Goal: Task Accomplishment & Management: Manage account settings

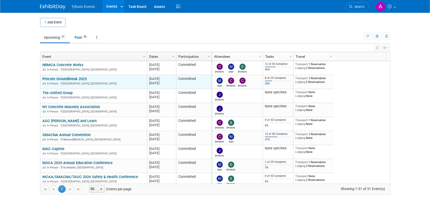
click at [58, 79] on link "Procore Groundbreak 2025" at bounding box center [64, 78] width 44 height 5
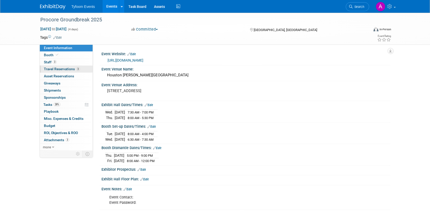
click at [52, 70] on span "Travel Reservations 3" at bounding box center [62, 69] width 36 height 4
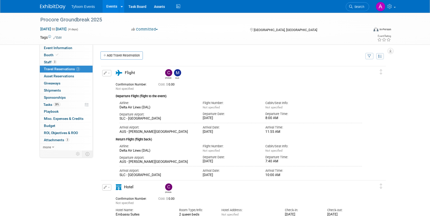
click at [111, 6] on link "Events" at bounding box center [112, 6] width 19 height 13
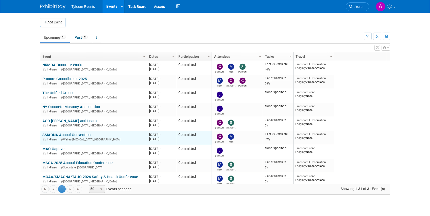
click at [67, 132] on link "SMACNA Annual Convention" at bounding box center [66, 134] width 48 height 5
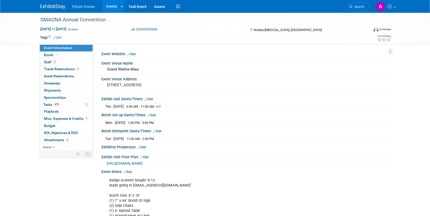
click at [133, 55] on link "Edit" at bounding box center [131, 54] width 8 height 4
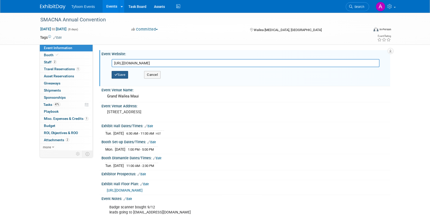
type input "https://www.smacna.org/education-events/2025-smacna-annual-convention"
click at [121, 74] on button "Save" at bounding box center [120, 75] width 17 height 8
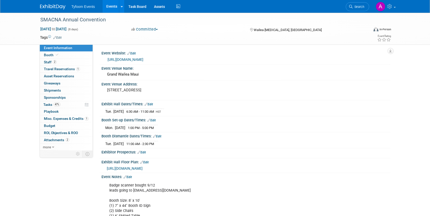
scroll to position [1, 0]
click at [64, 69] on span "Travel Reservations 1" at bounding box center [62, 69] width 36 height 4
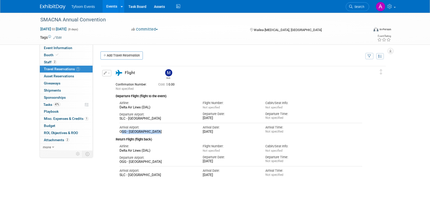
drag, startPoint x: 154, startPoint y: 132, endPoint x: 119, endPoint y: 132, distance: 35.0
click at [119, 132] on div "Arrival Airport: OGG - Kahului Airport" at bounding box center [158, 128] width 84 height 11
copy div "OGG - Kahului Airport"
click at [51, 56] on span "Booth" at bounding box center [51, 55] width 15 height 4
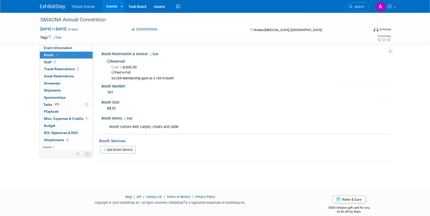
scroll to position [1, 0]
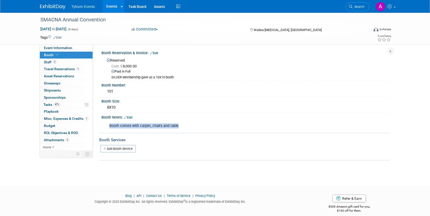
drag, startPoint x: 179, startPoint y: 125, endPoint x: 104, endPoint y: 126, distance: 75.2
click at [104, 126] on div "Booth comes with carpet, chairs and table X" at bounding box center [246, 125] width 289 height 12
copy div "Booth comes with carpet, chairs and table"
click at [60, 55] on link "Booth" at bounding box center [66, 55] width 53 height 7
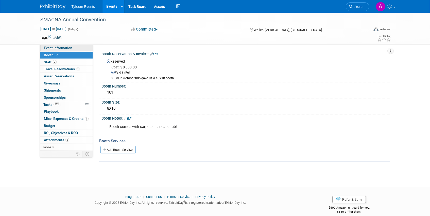
click at [56, 49] on span "Event Information" at bounding box center [58, 48] width 28 height 4
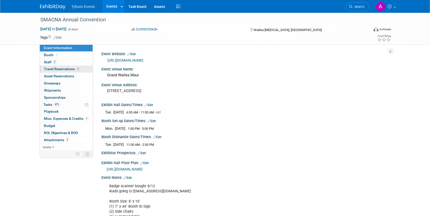
click at [58, 69] on span "Travel Reservations 1" at bounding box center [62, 69] width 36 height 4
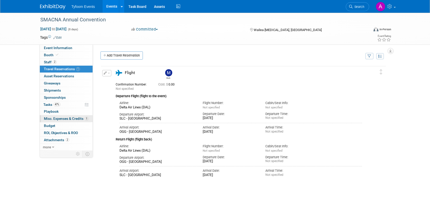
click at [61, 119] on span "Misc. Expenses & Credits 1" at bounding box center [66, 118] width 45 height 4
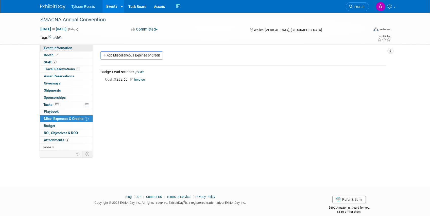
click at [58, 48] on span "Event Information" at bounding box center [58, 48] width 28 height 4
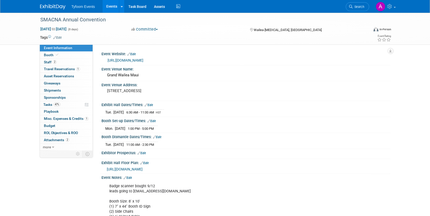
click at [143, 169] on span "https://smacna2025.mapyourshow.com/8_0/exhview/index.cfm" at bounding box center [125, 169] width 36 height 4
click at [49, 63] on span "Staff 2" at bounding box center [50, 62] width 13 height 4
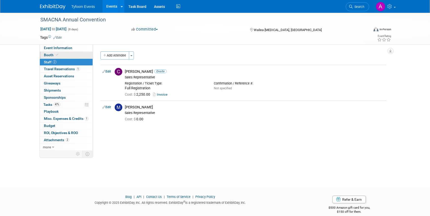
click at [51, 54] on span "Booth" at bounding box center [51, 55] width 15 height 4
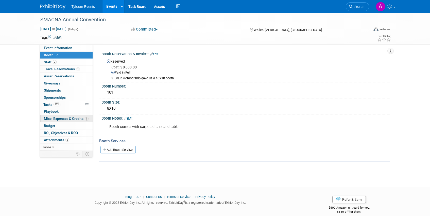
click at [57, 117] on span "Misc. Expenses & Credits 1" at bounding box center [66, 118] width 45 height 4
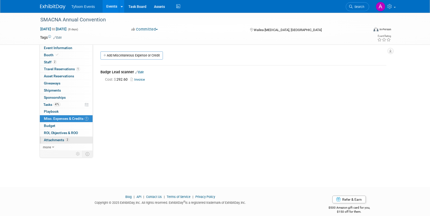
click at [53, 139] on span "Attachments 2" at bounding box center [56, 140] width 25 height 4
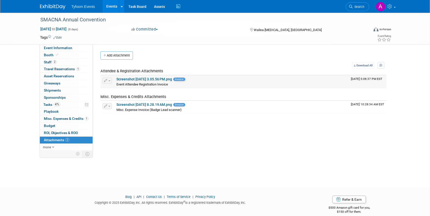
click at [151, 79] on link "Screenshot 2025-07-29 at 3.05.56 PM.png" at bounding box center [145, 79] width 56 height 4
